Goal: Task Accomplishment & Management: Use online tool/utility

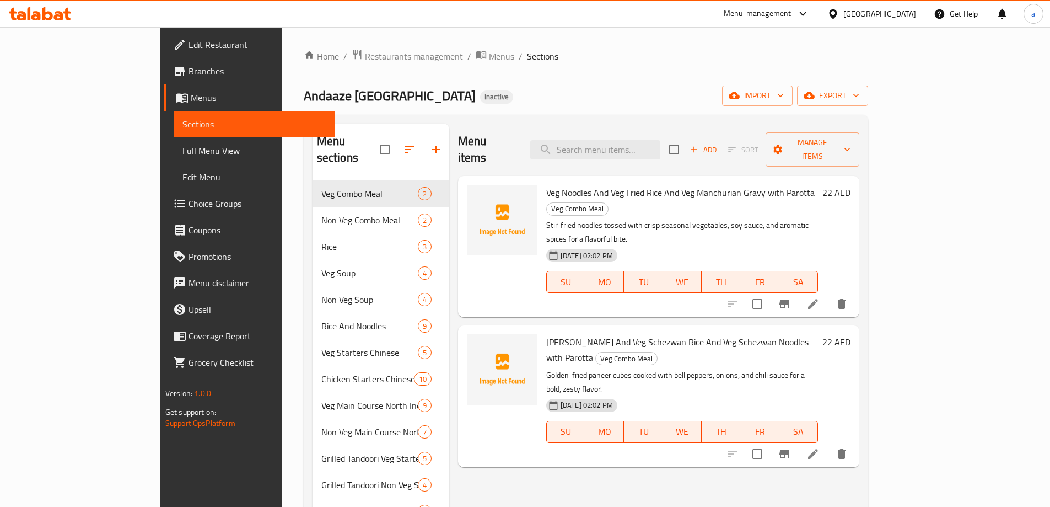
click at [726, 67] on div "Home / Restaurants management / Menus / Sections Andaaze [GEOGRAPHIC_DATA] Inac…" at bounding box center [586, 359] width 564 height 621
click at [740, 99] on icon "button" at bounding box center [734, 95] width 11 height 11
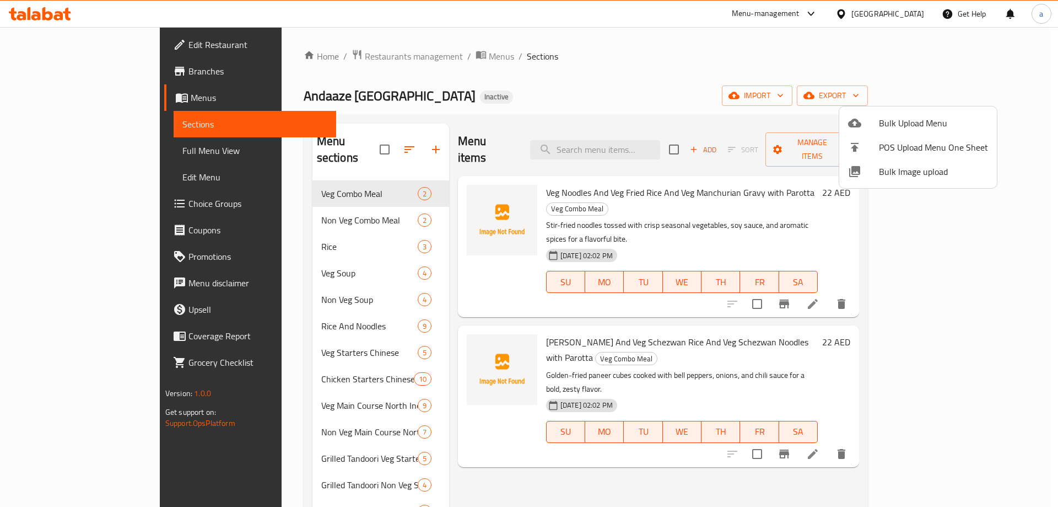
click at [901, 121] on span "Bulk Upload Menu" at bounding box center [933, 122] width 109 height 13
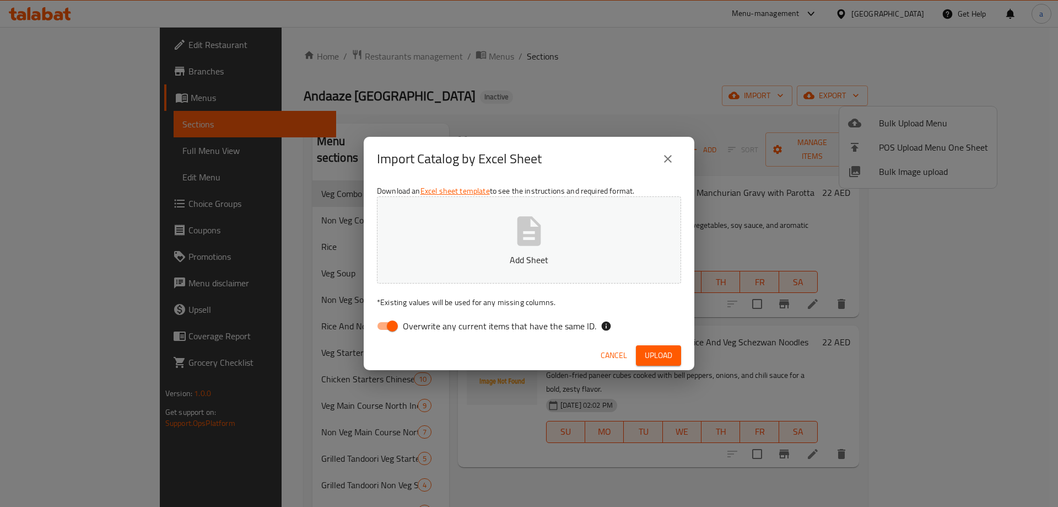
click at [386, 330] on input "Overwrite any current items that have the same ID." at bounding box center [392, 325] width 63 height 21
checkbox input "false"
click at [497, 243] on button "Add Sheet" at bounding box center [529, 239] width 304 height 87
click at [646, 349] on span "Upload" at bounding box center [659, 355] width 28 height 14
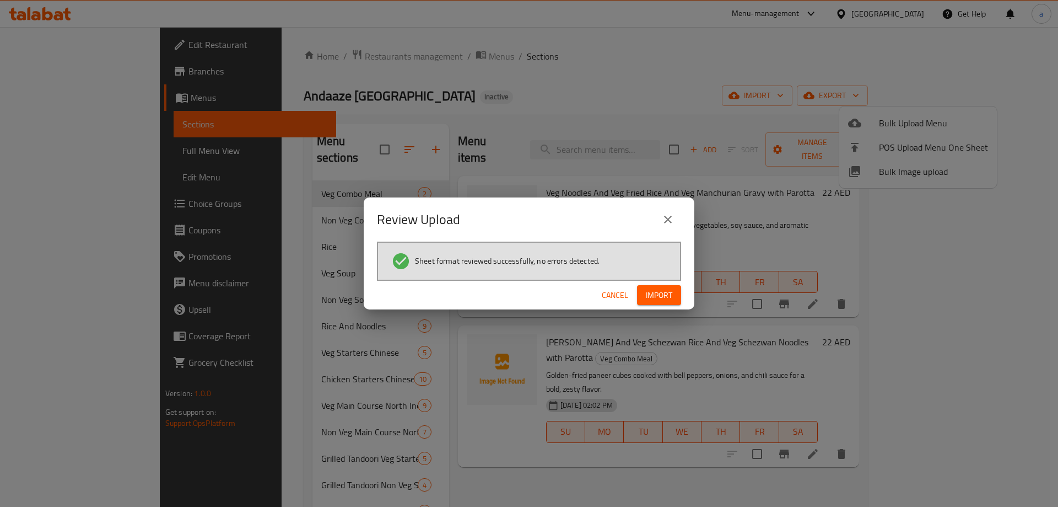
click at [664, 292] on span "Import" at bounding box center [659, 295] width 26 height 14
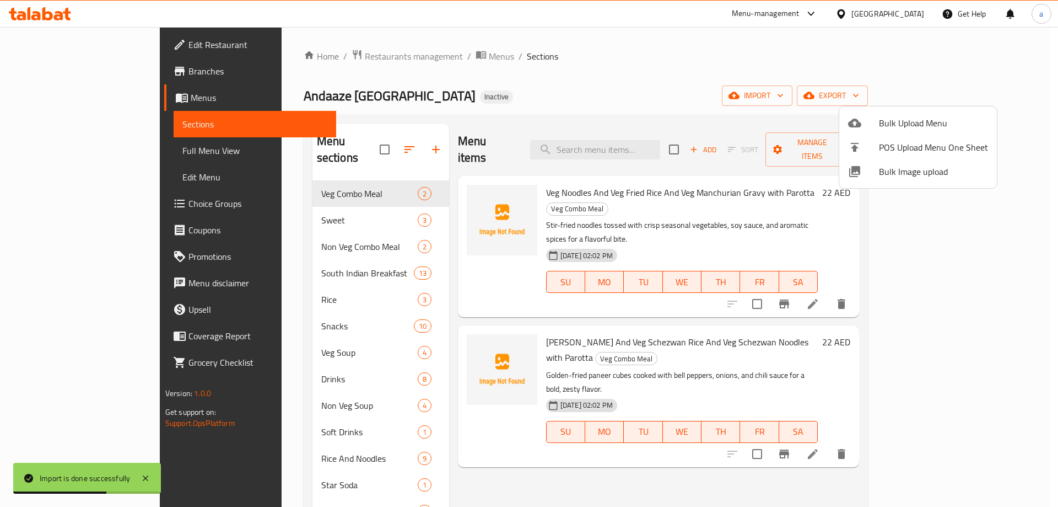
click at [46, 149] on div at bounding box center [529, 253] width 1058 height 507
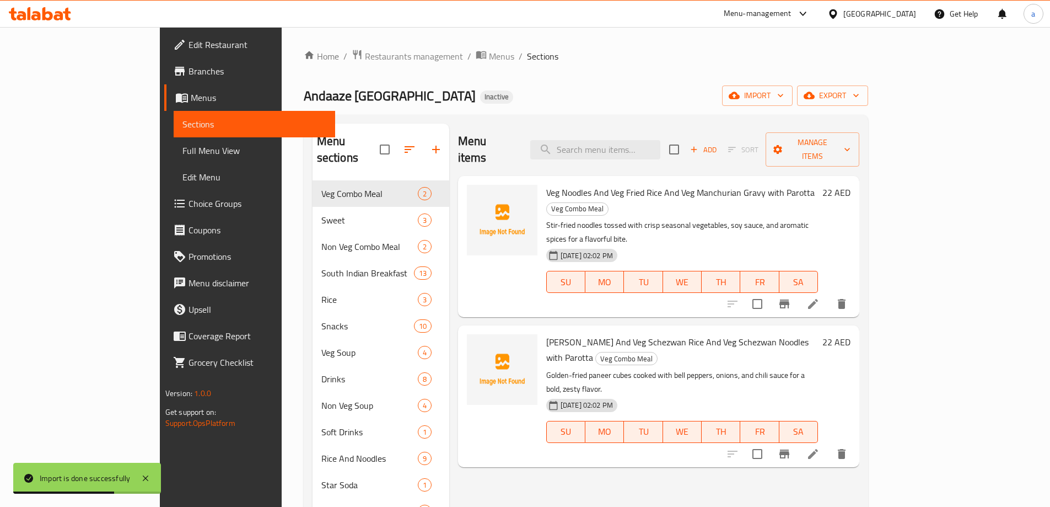
click at [182, 149] on span "Full Menu View" at bounding box center [254, 150] width 144 height 13
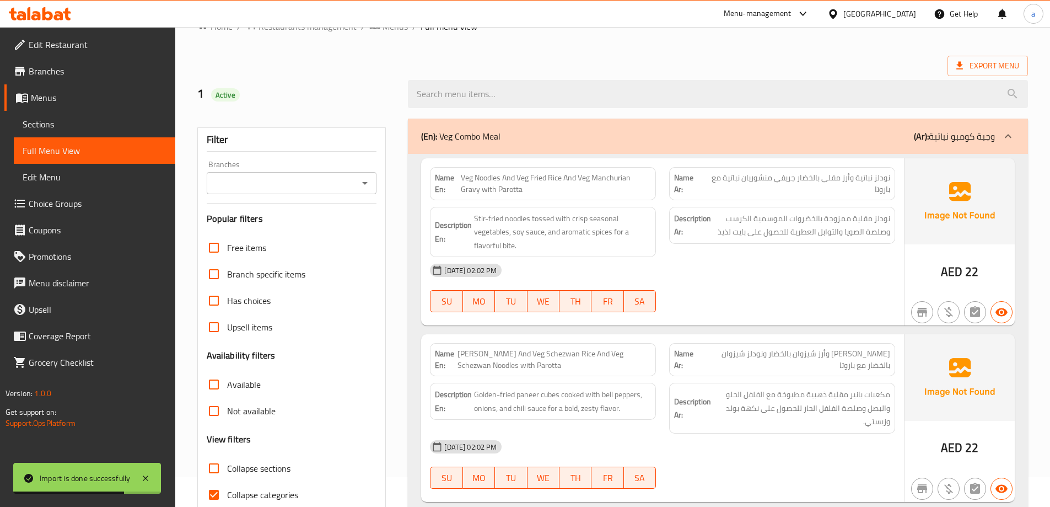
scroll to position [276, 0]
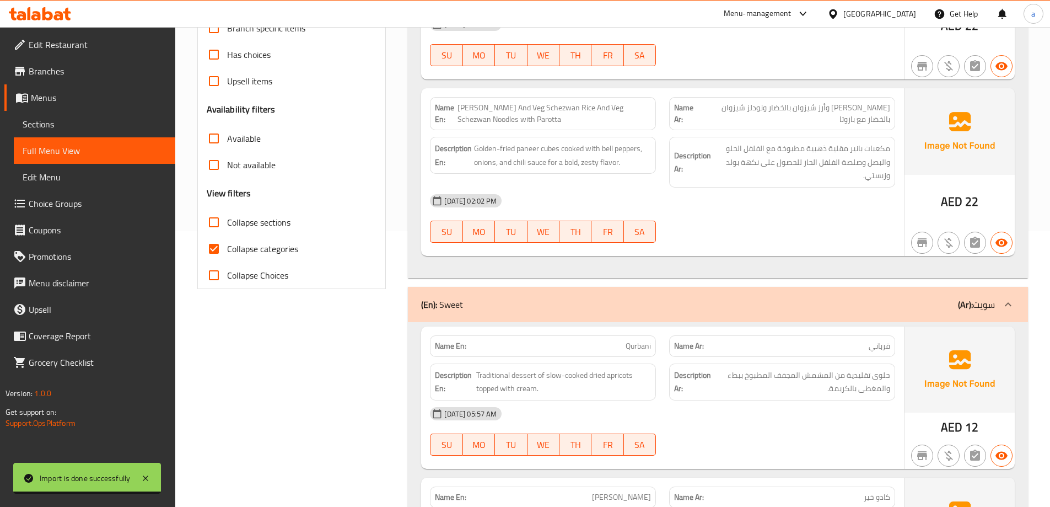
click at [241, 255] on span "Collapse categories" at bounding box center [262, 248] width 71 height 13
click at [227, 255] on input "Collapse categories" at bounding box center [214, 248] width 26 height 26
checkbox input "false"
click at [242, 223] on span "Collapse sections" at bounding box center [258, 222] width 63 height 13
click at [227, 223] on input "Collapse sections" at bounding box center [214, 222] width 26 height 26
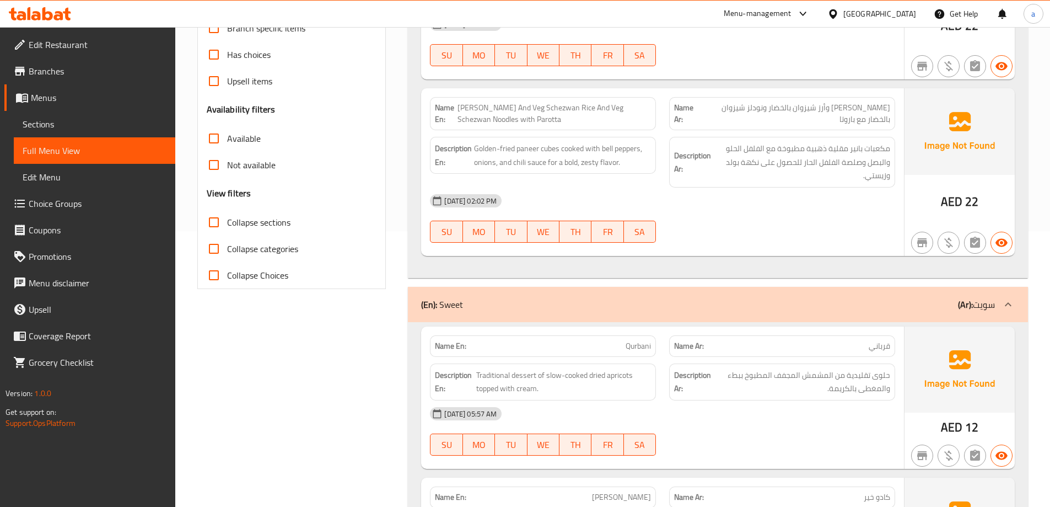
checkbox input "true"
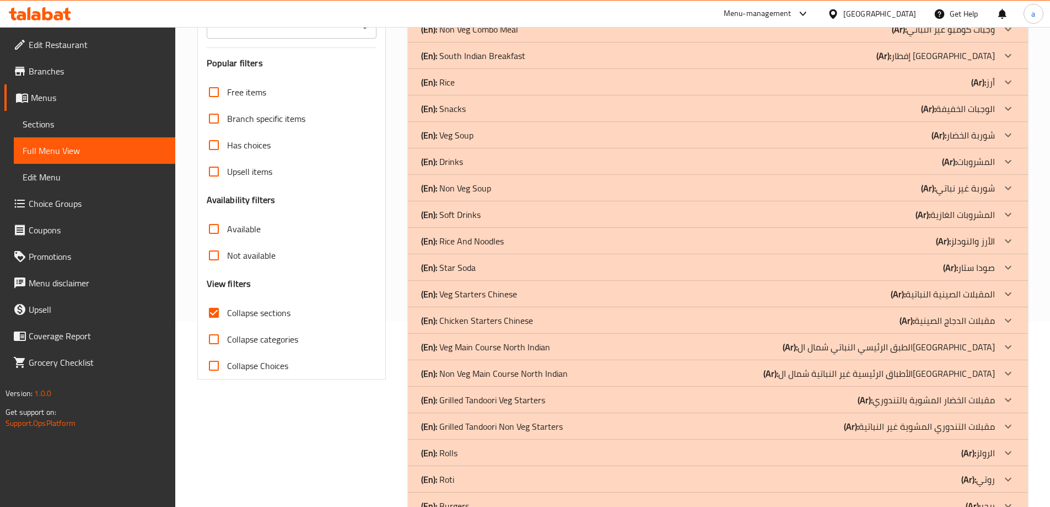
scroll to position [23, 0]
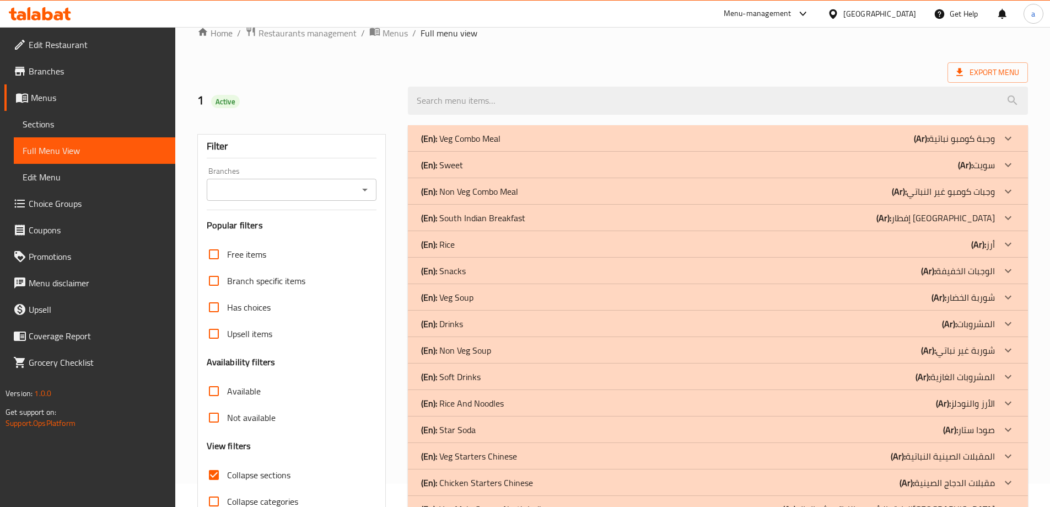
click at [477, 145] on div "(En): Star Soda (Ar): صودا ستار" at bounding box center [708, 138] width 574 height 13
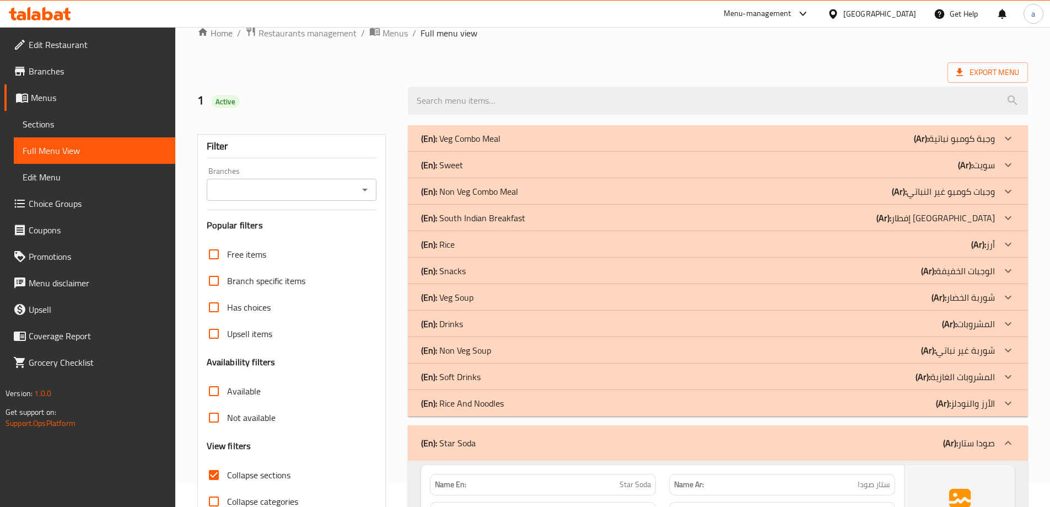
click at [478, 145] on p "(En): Soft Drinks" at bounding box center [460, 138] width 79 height 13
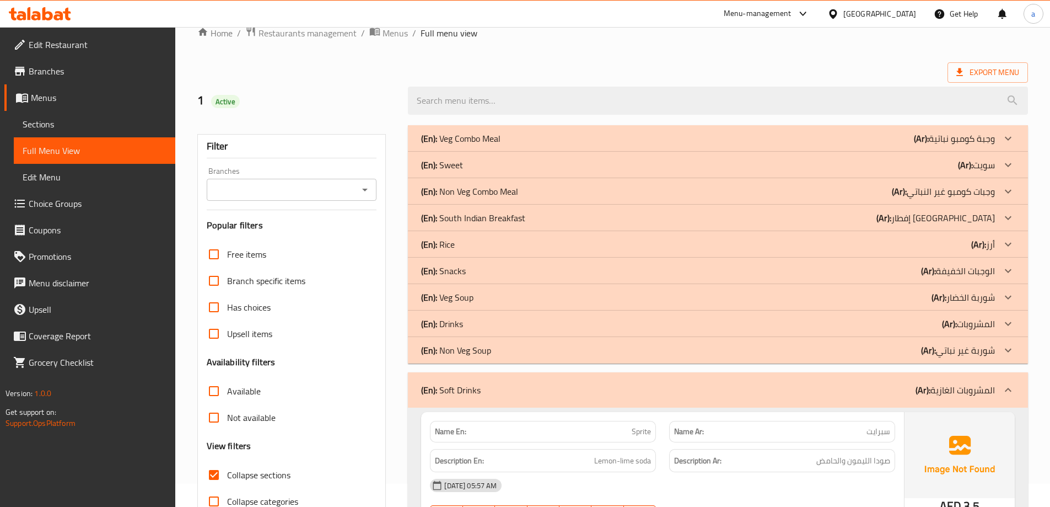
click at [478, 145] on div "(En): Drinks (Ar): المشروبات" at bounding box center [708, 138] width 574 height 13
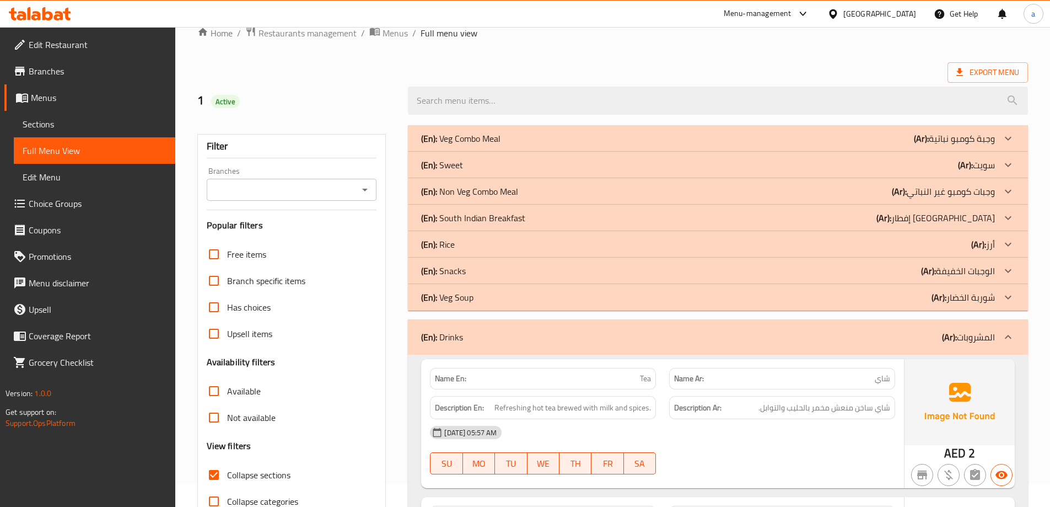
click at [464, 145] on p "(En): Snacks" at bounding box center [460, 138] width 79 height 13
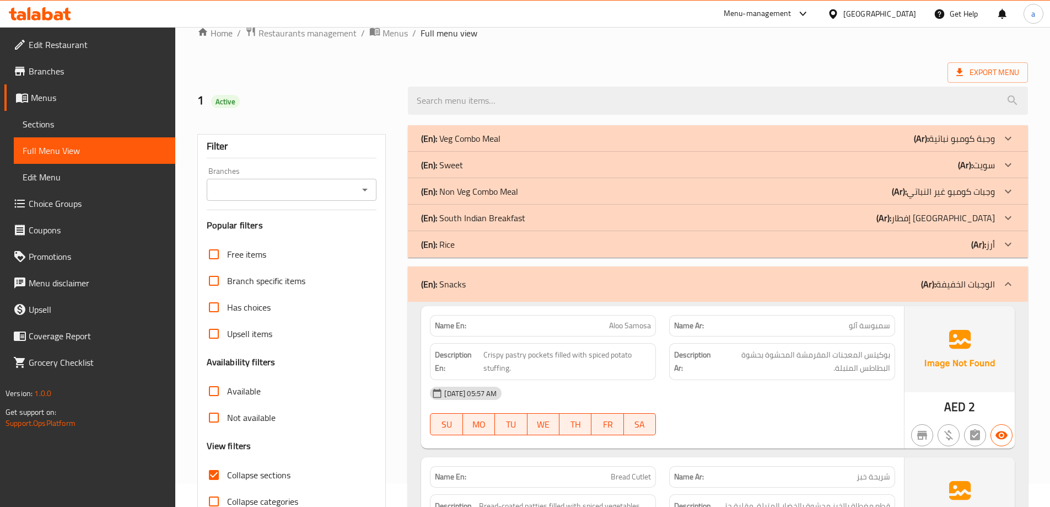
click at [473, 145] on div "(En): Sweet (Ar): سويت" at bounding box center [708, 138] width 574 height 13
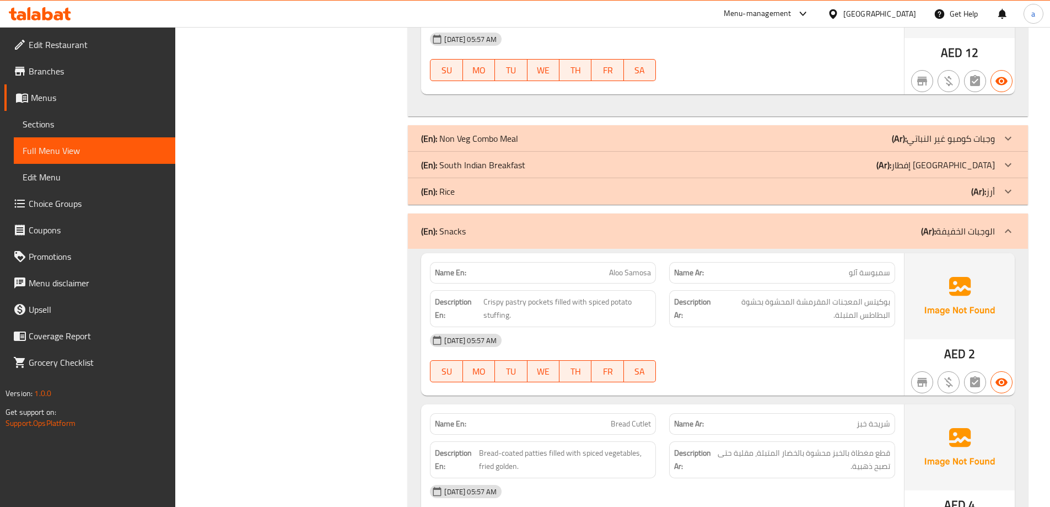
scroll to position [629, 0]
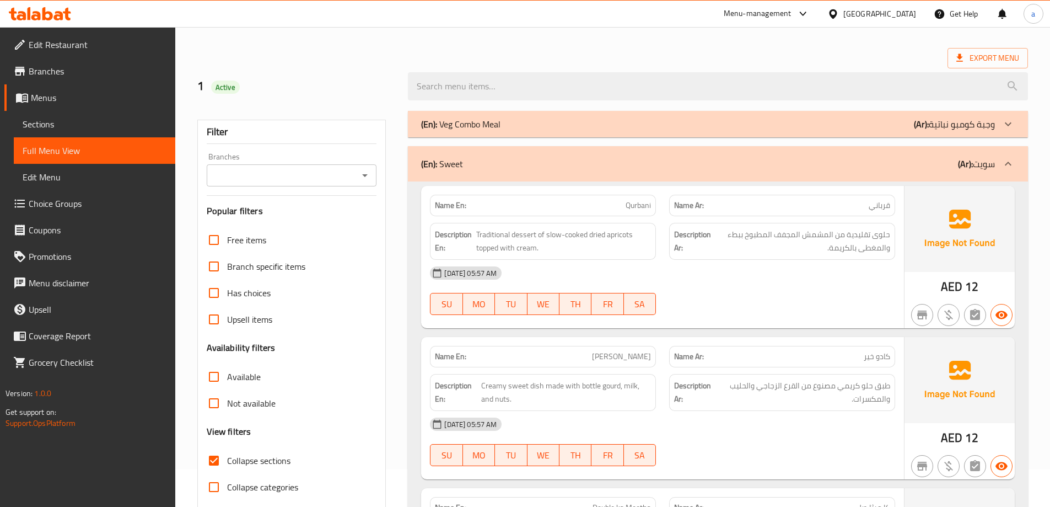
scroll to position [0, 0]
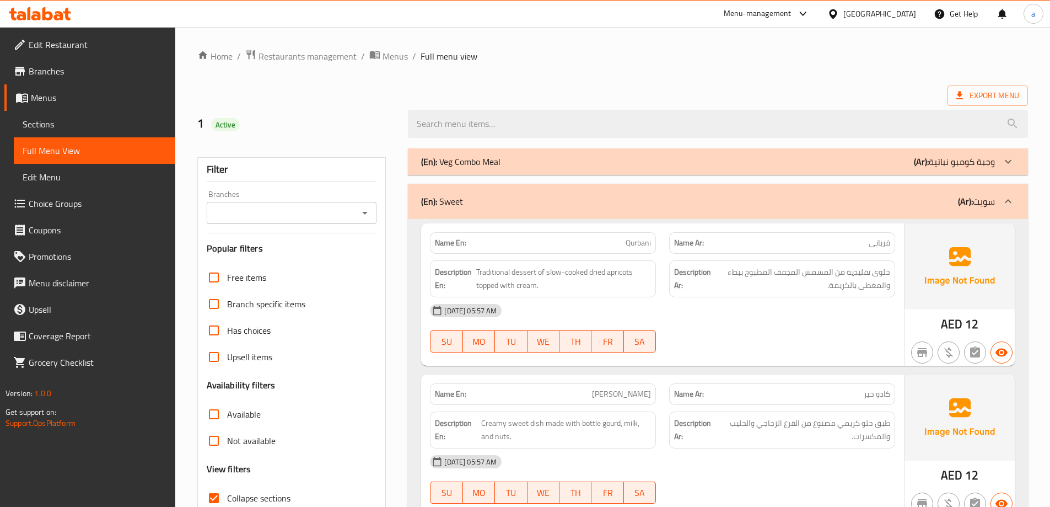
click at [596, 53] on ol "Home / Restaurants management / Menus / Full menu view" at bounding box center [612, 56] width 831 height 14
click at [1021, 93] on span "Export Menu" at bounding box center [988, 95] width 80 height 20
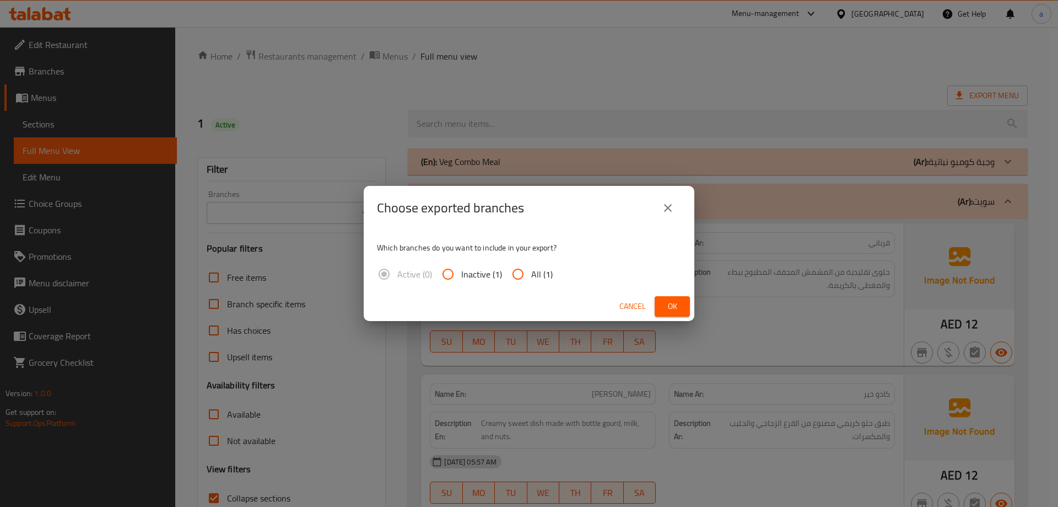
click at [530, 276] on input "All (1)" at bounding box center [518, 274] width 26 height 26
radio input "true"
click at [667, 305] on span "Ok" at bounding box center [673, 306] width 18 height 14
